Goal: Information Seeking & Learning: Learn about a topic

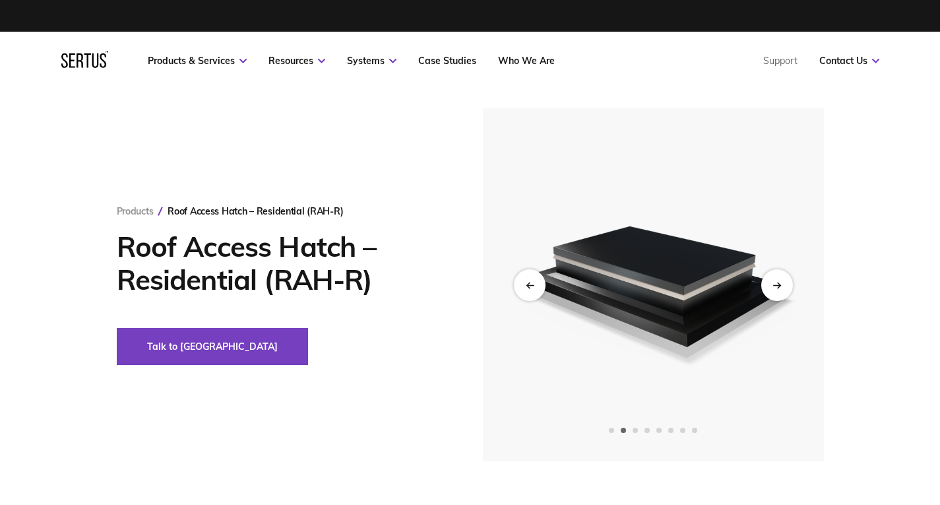
click at [767, 289] on div "Next slide" at bounding box center [777, 285] width 32 height 32
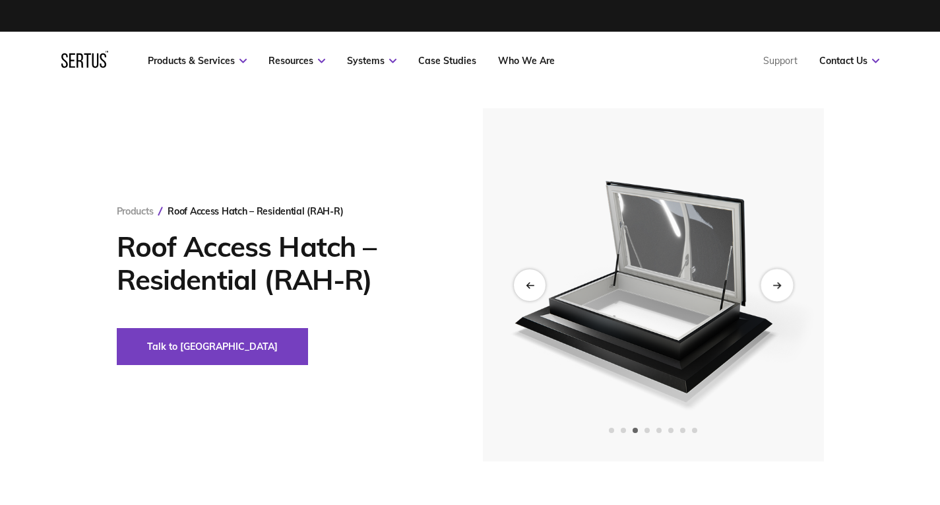
click at [777, 289] on div "Next slide" at bounding box center [776, 284] width 32 height 32
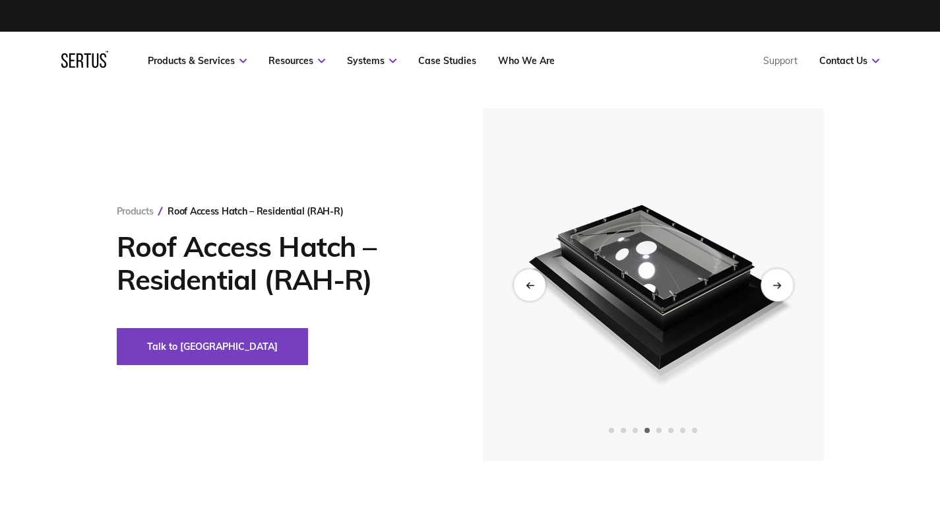
click at [777, 289] on div "Next slide" at bounding box center [776, 284] width 32 height 32
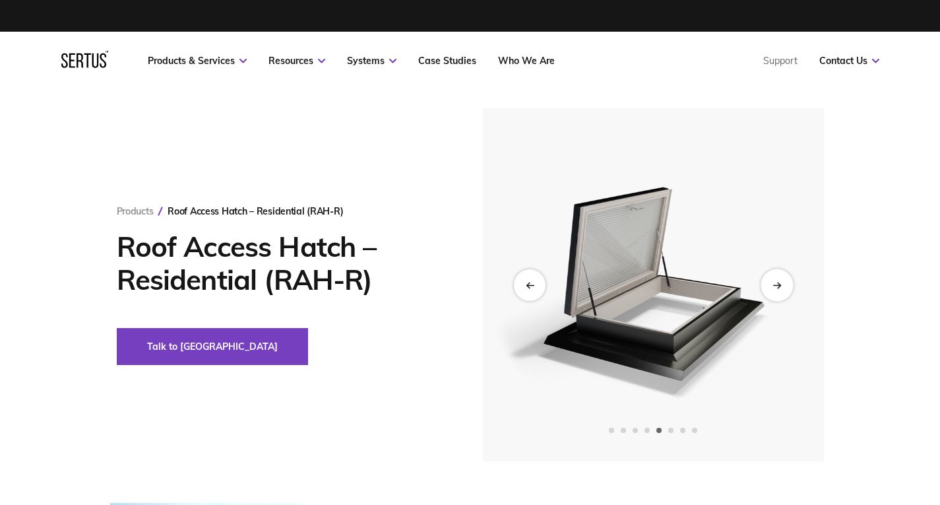
click at [777, 289] on div "Next slide" at bounding box center [776, 284] width 32 height 32
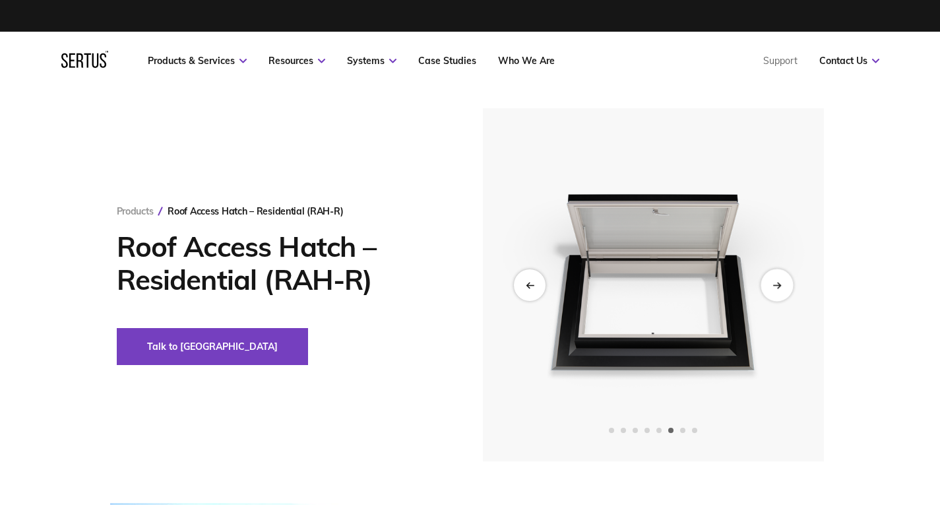
click at [777, 289] on div "Next slide" at bounding box center [776, 284] width 32 height 32
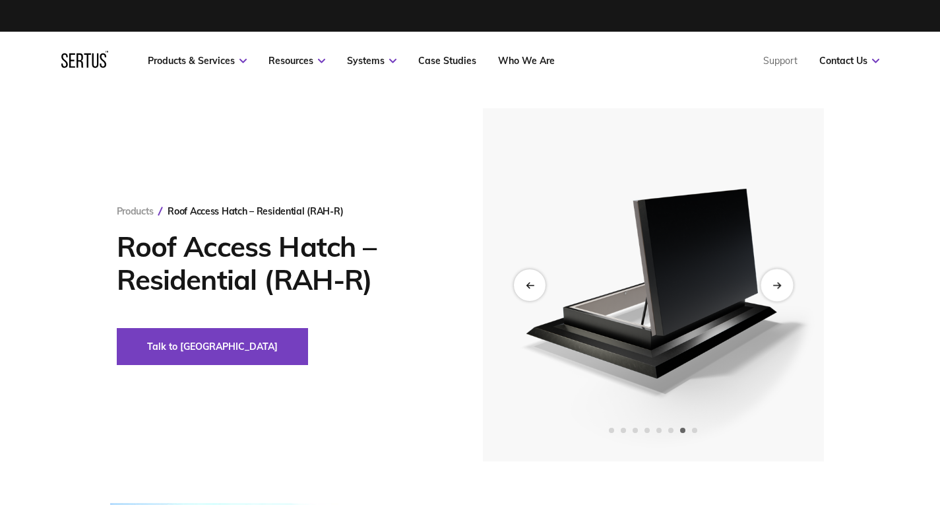
click at [777, 289] on div "Next slide" at bounding box center [776, 284] width 32 height 32
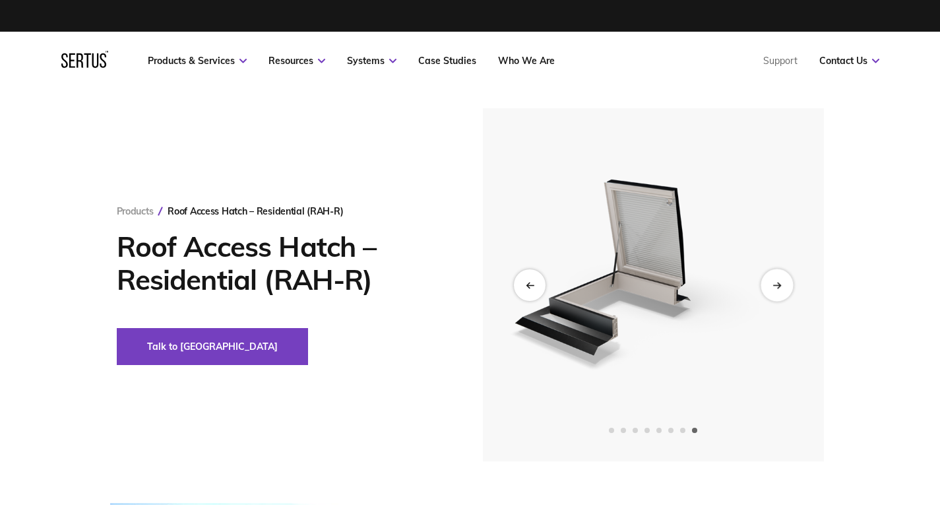
click at [777, 289] on div "Next slide" at bounding box center [776, 284] width 32 height 32
click at [526, 286] on icon "Previous slide" at bounding box center [529, 284] width 9 height 7
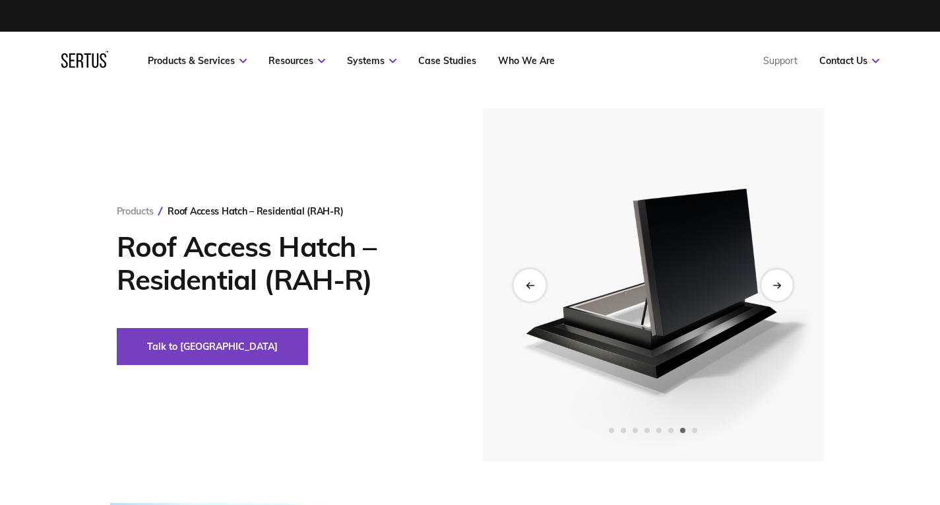
click at [526, 286] on icon "Previous slide" at bounding box center [529, 284] width 9 height 7
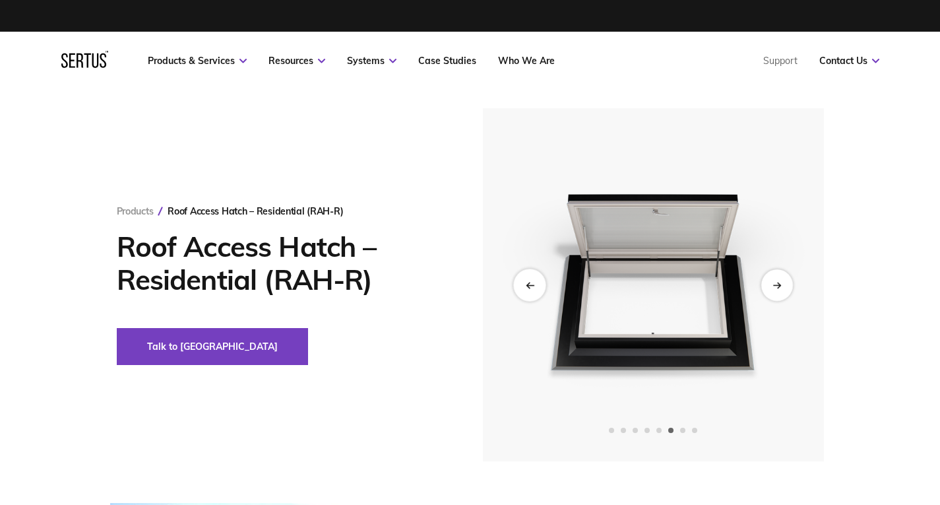
click at [526, 286] on icon "Previous slide" at bounding box center [529, 284] width 9 height 7
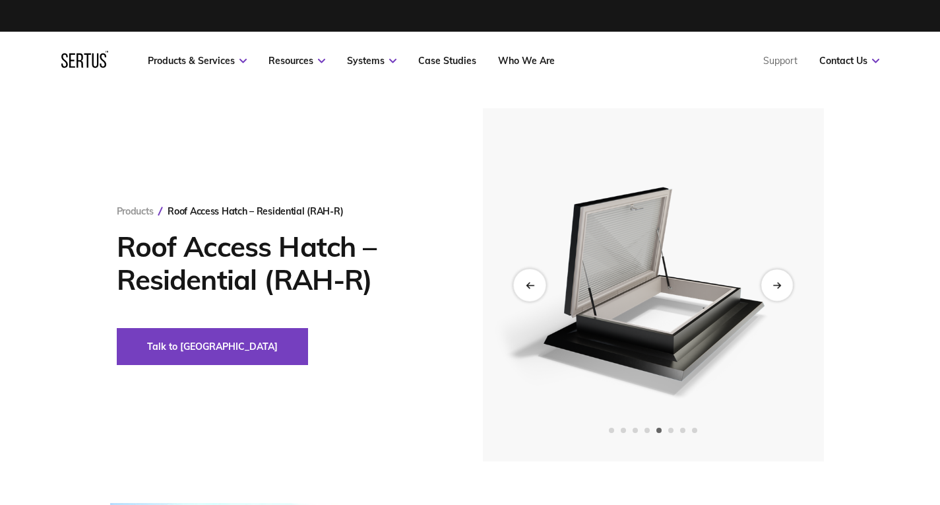
click at [526, 286] on icon "Previous slide" at bounding box center [529, 284] width 9 height 7
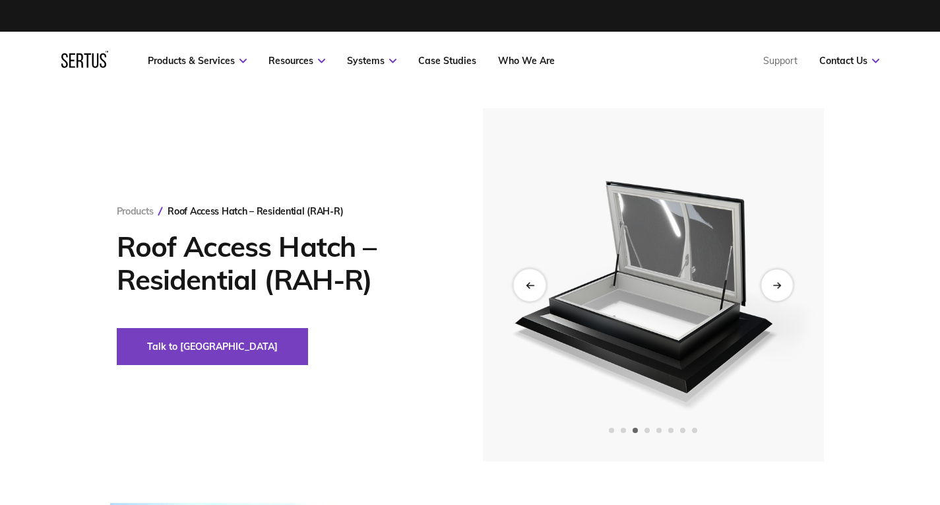
click at [526, 286] on icon "Previous slide" at bounding box center [529, 284] width 9 height 7
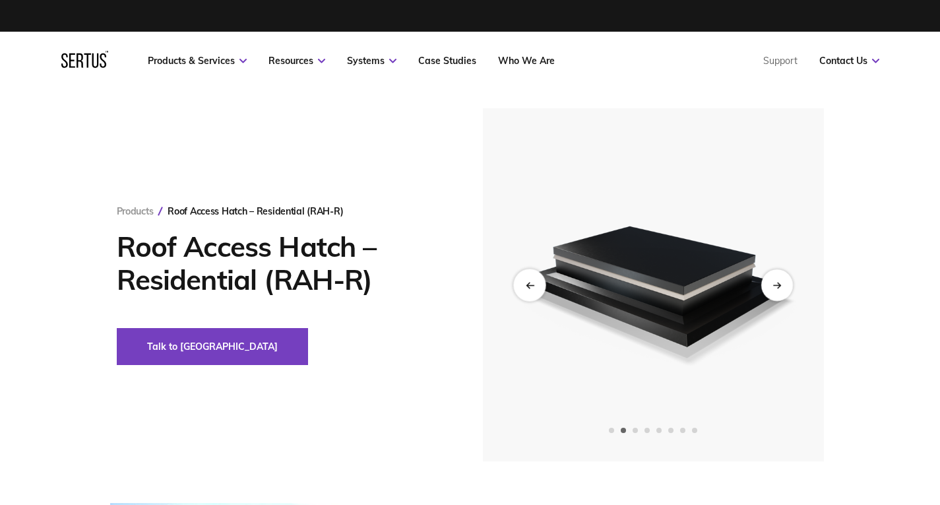
click at [526, 286] on icon "Previous slide" at bounding box center [529, 284] width 9 height 7
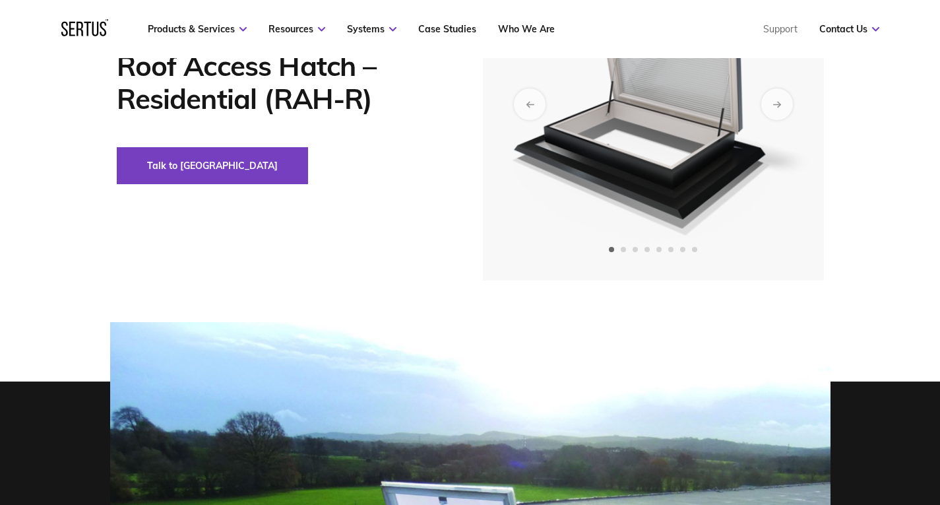
scroll to position [66, 0]
